Goal: Find specific page/section: Find specific page/section

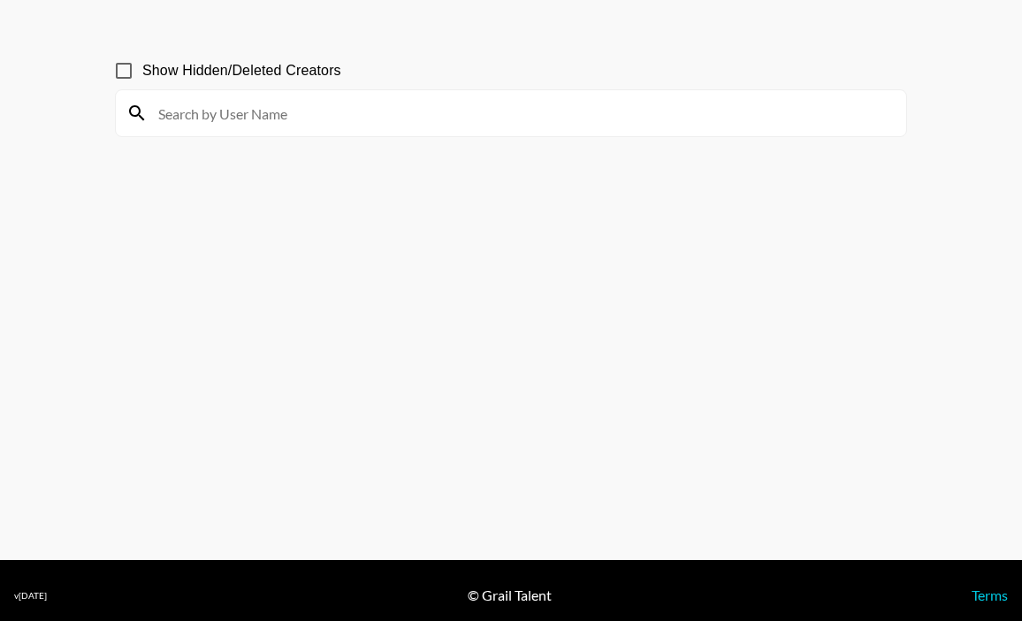
scroll to position [85, 0]
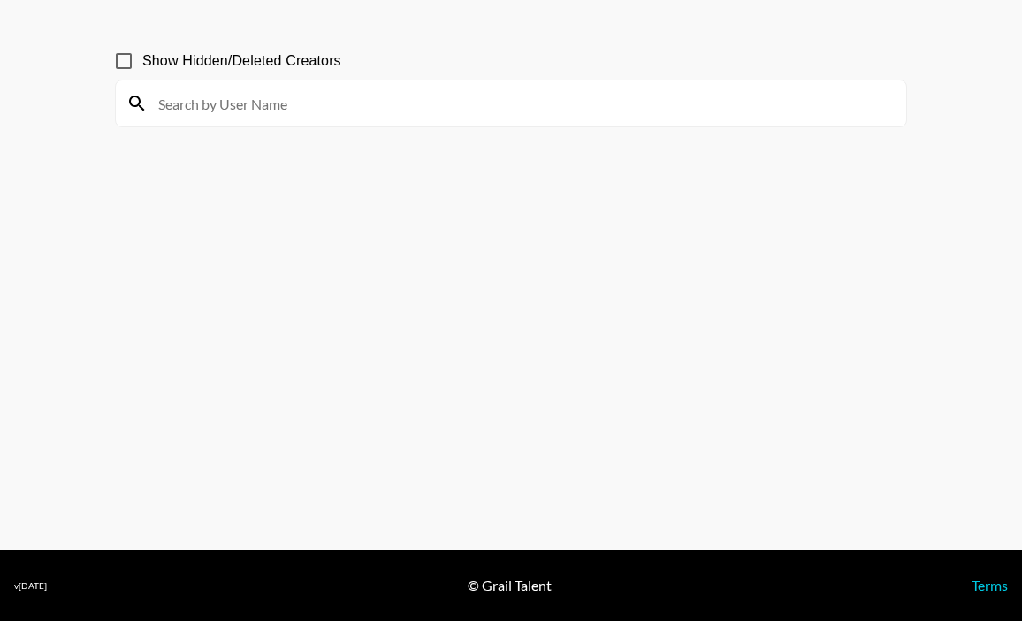
click at [1002, 35] on main "Show Hidden/Deleted Creators" at bounding box center [511, 268] width 1022 height 564
click at [492, 194] on section "Show Hidden/Deleted Creators" at bounding box center [511, 267] width 792 height 479
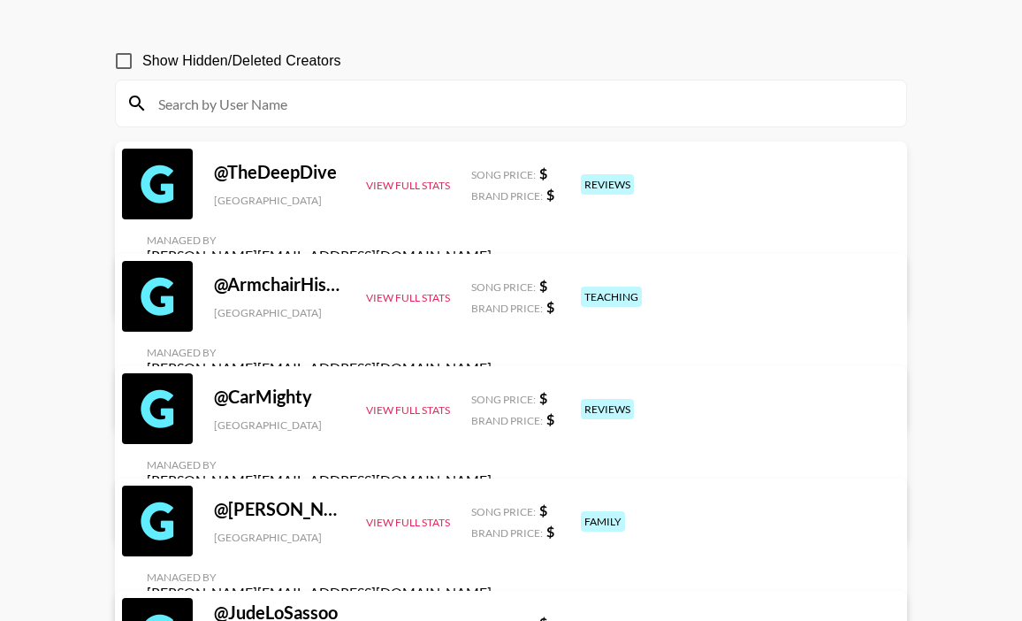
scroll to position [0, 0]
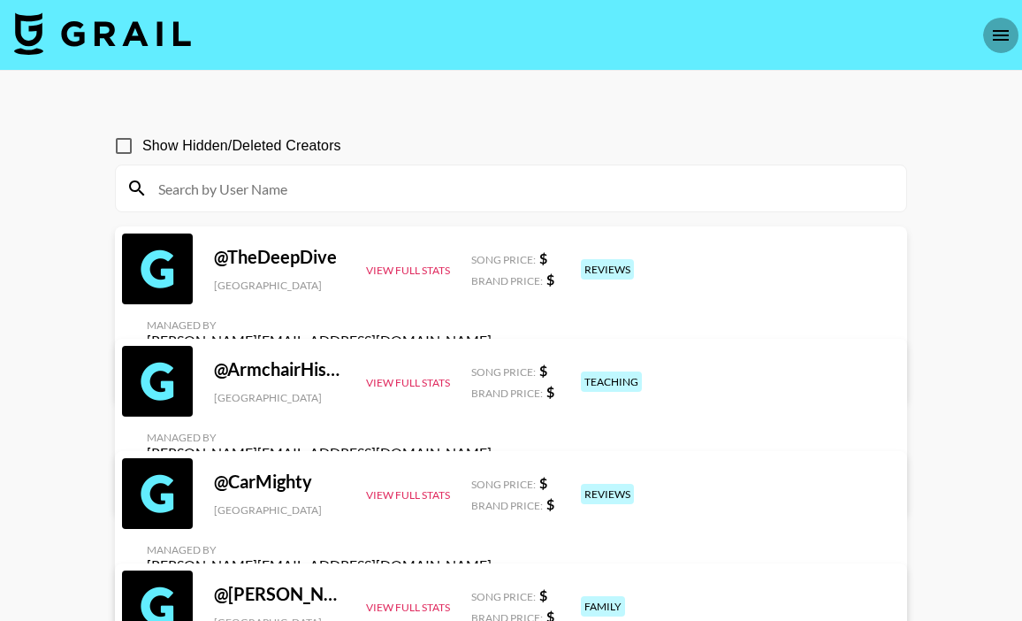
click at [995, 34] on icon "open drawer" at bounding box center [1000, 35] width 21 height 21
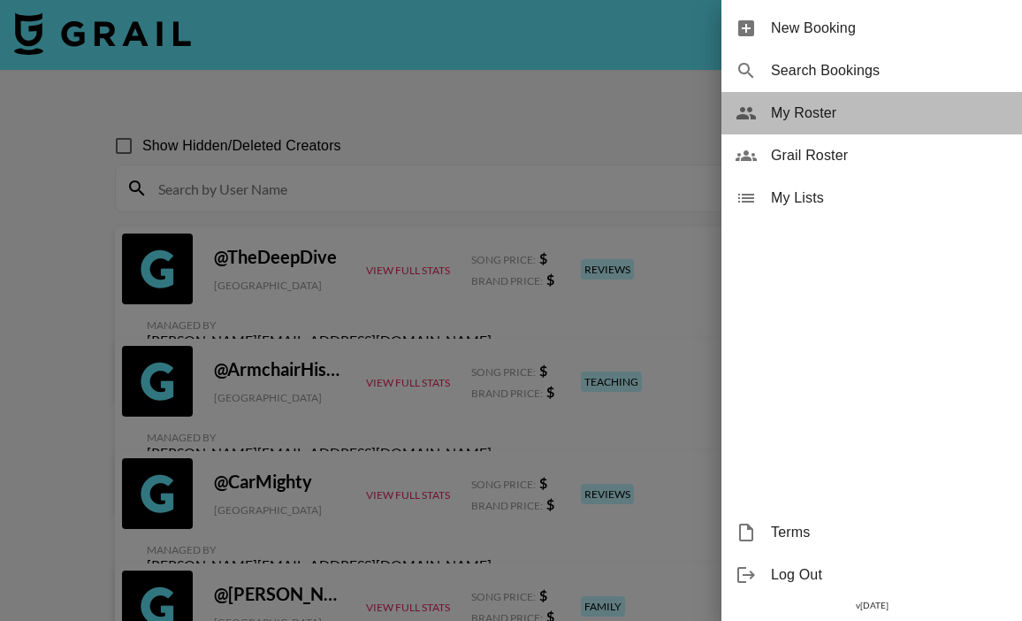
click at [864, 114] on span "My Roster" at bounding box center [889, 113] width 237 height 21
